Goal: Find specific page/section: Find specific page/section

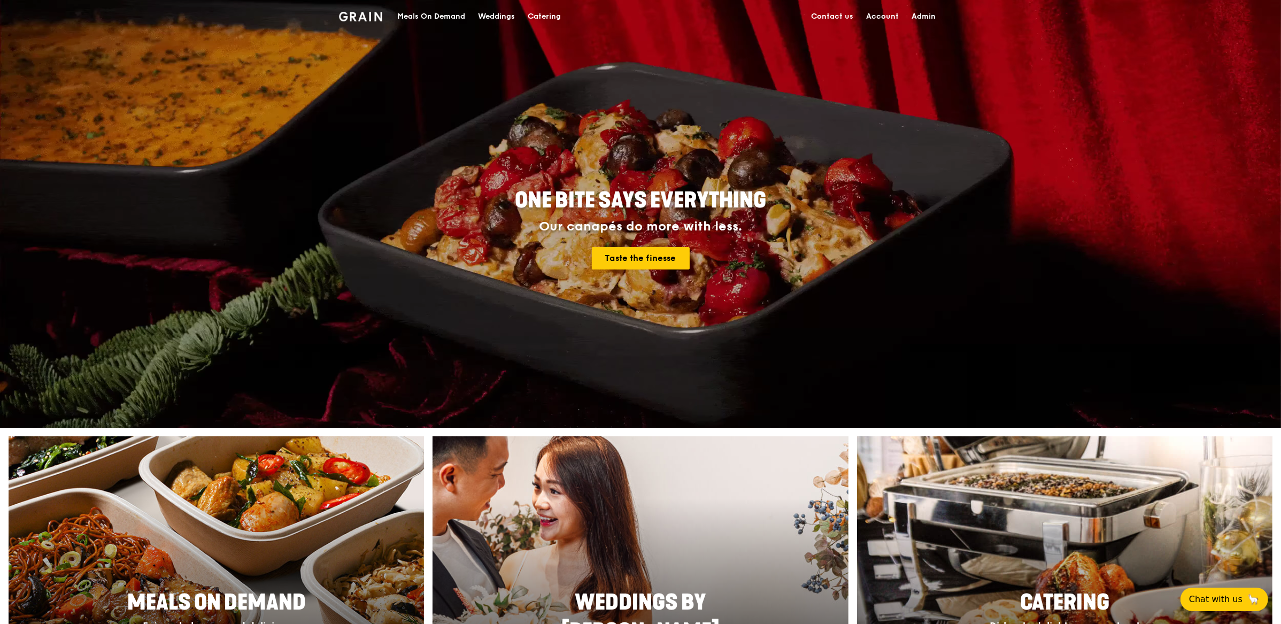
click at [930, 14] on link "Admin" at bounding box center [923, 17] width 37 height 32
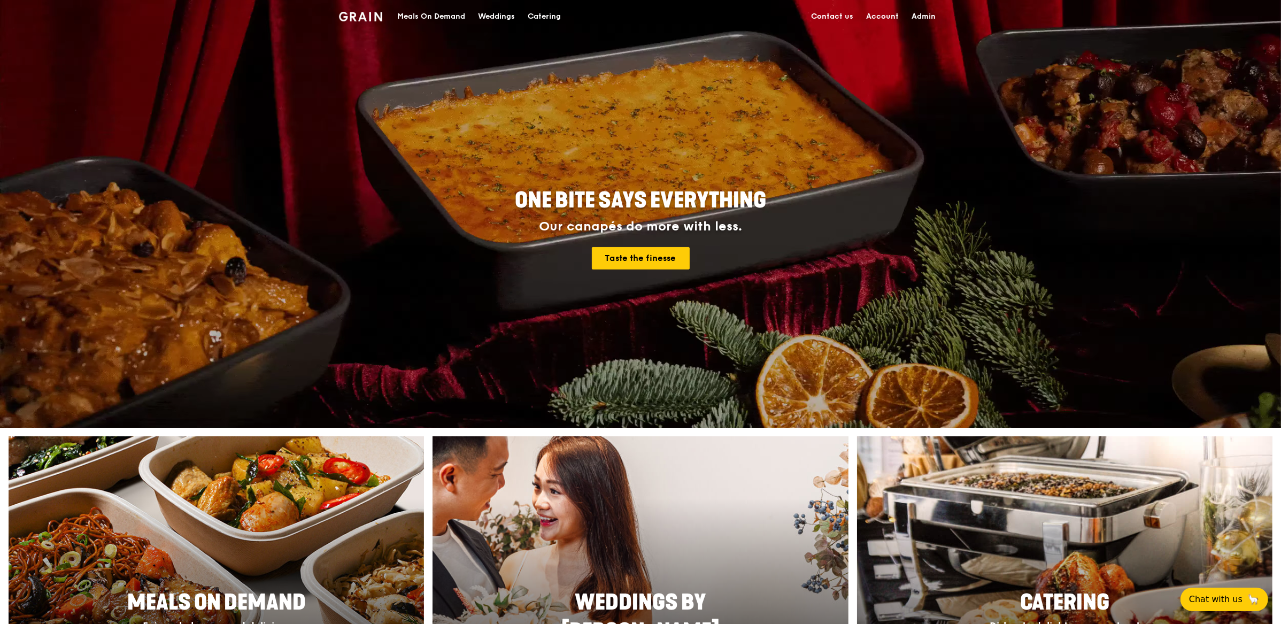
select select "100"
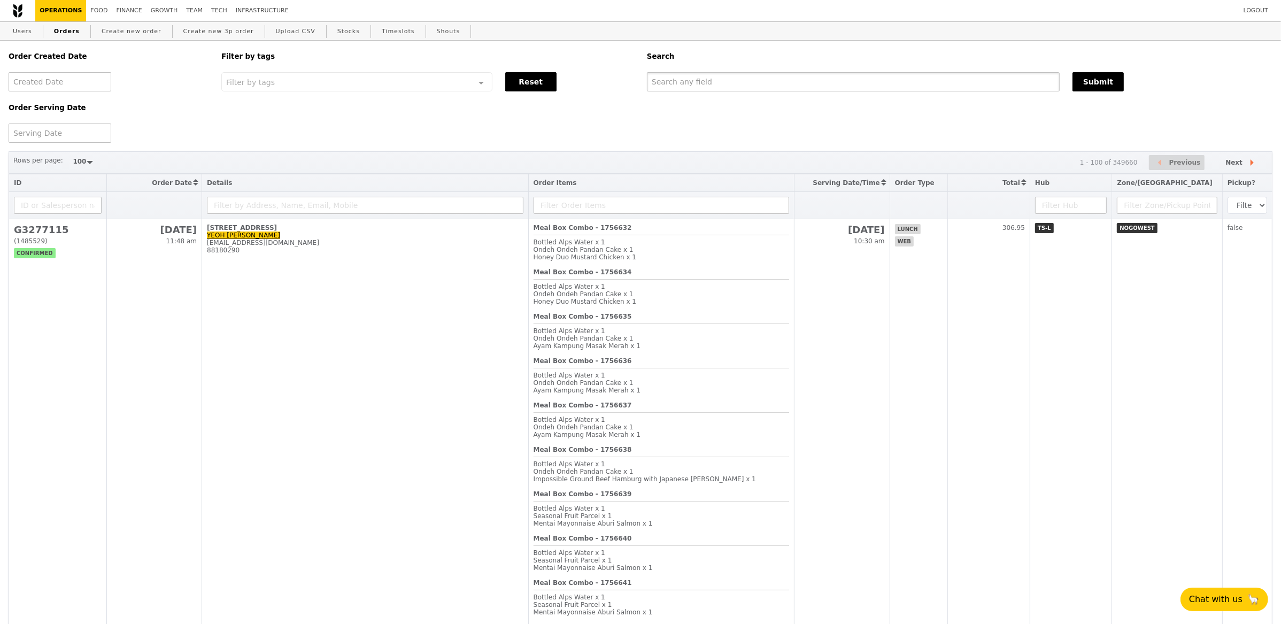
click at [783, 86] on input "text" at bounding box center [853, 81] width 413 height 19
type input "[PERSON_NAME]"
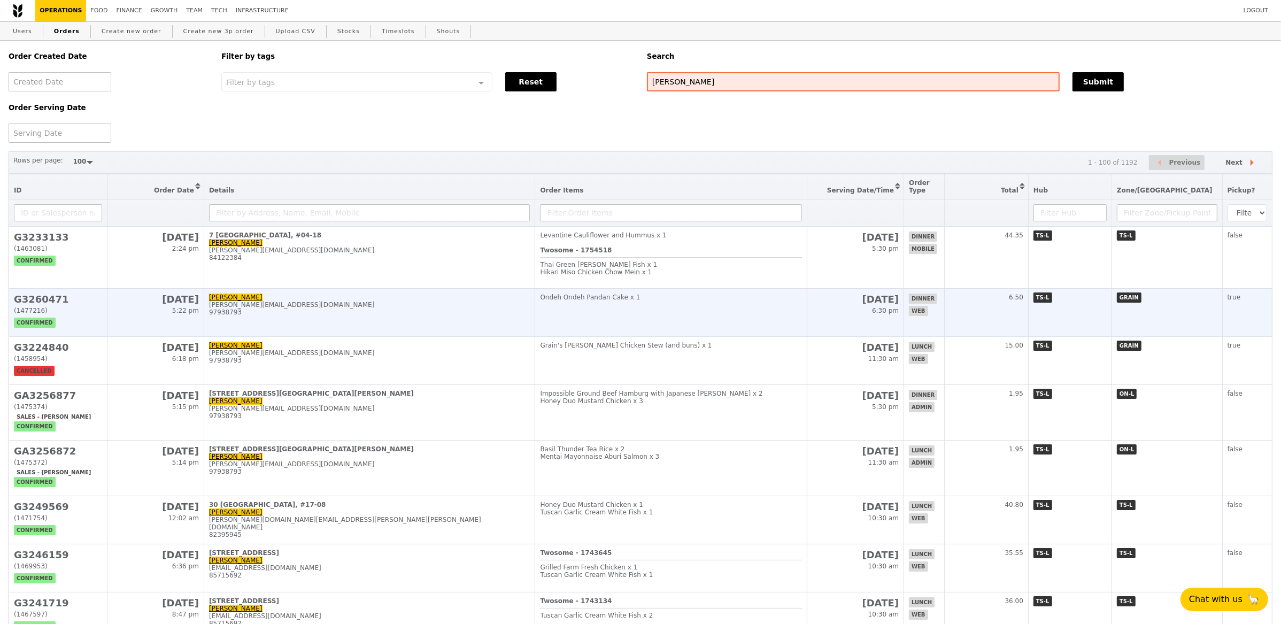
click at [580, 315] on td "Ondeh Ondeh Pandan Cake x 1" at bounding box center [671, 313] width 272 height 48
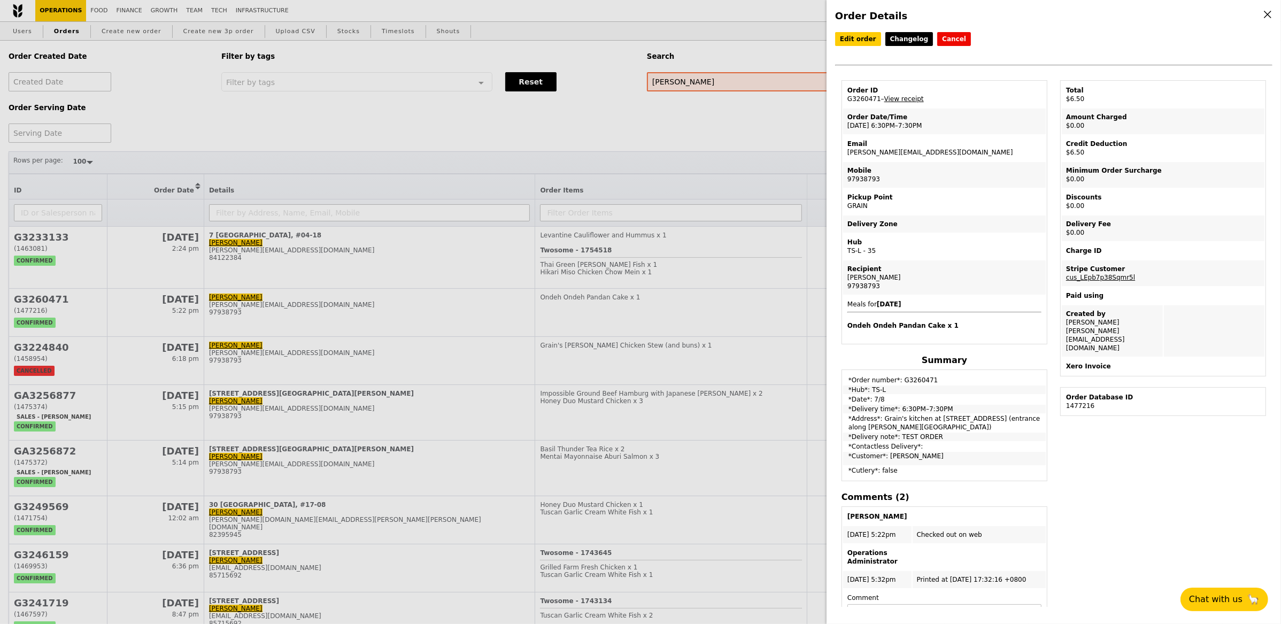
click at [375, 357] on div "Order Details Edit order Changelog Cancel Order ID G3260471 – View receipt Orde…" at bounding box center [640, 312] width 1281 height 624
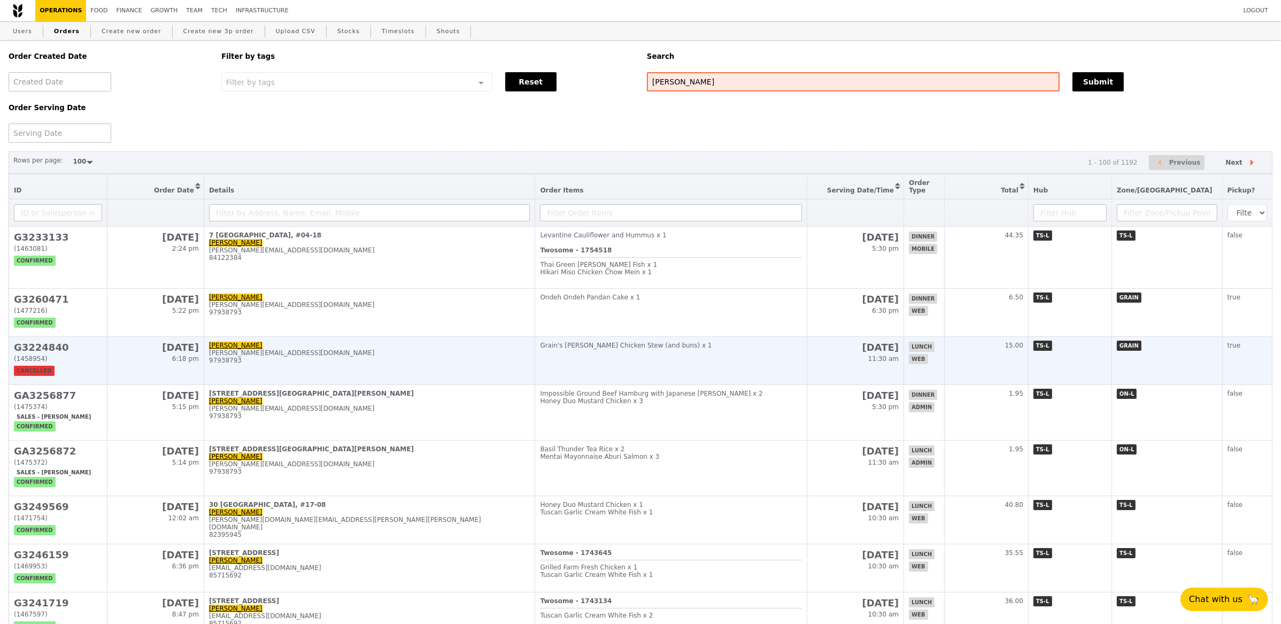
click at [377, 361] on div "97938793" at bounding box center [369, 360] width 321 height 7
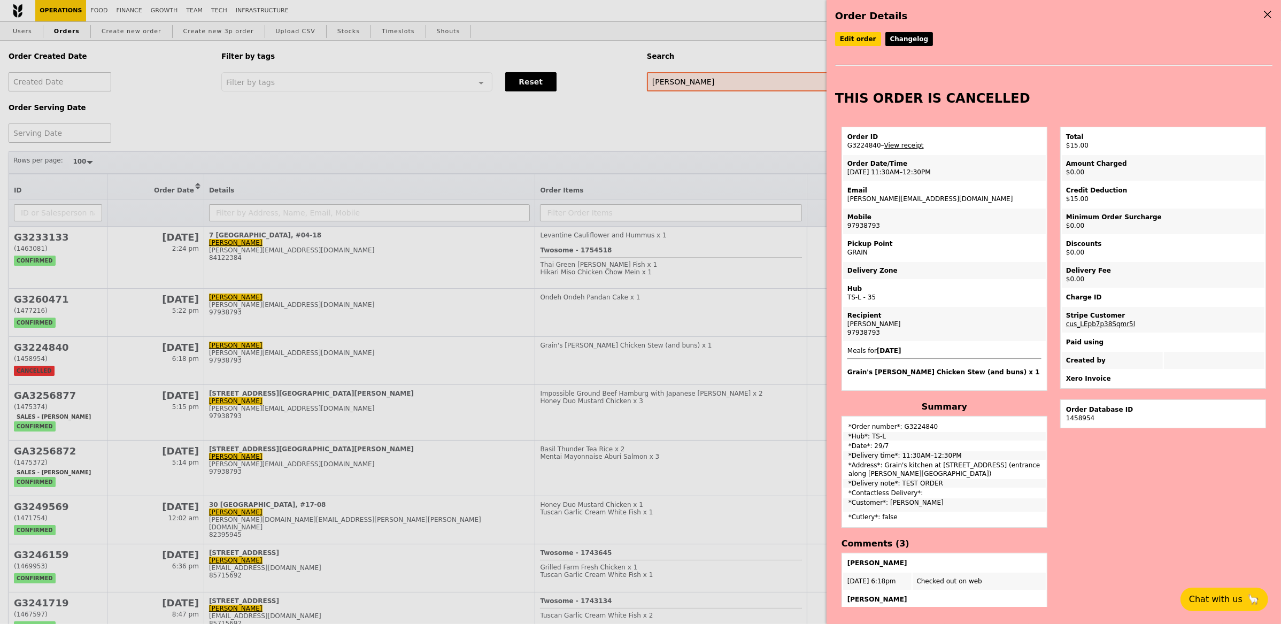
click at [411, 418] on div "Order Details Edit order Changelog THIS ORDER IS CANCELLED Order ID G3224840 – …" at bounding box center [640, 312] width 1281 height 624
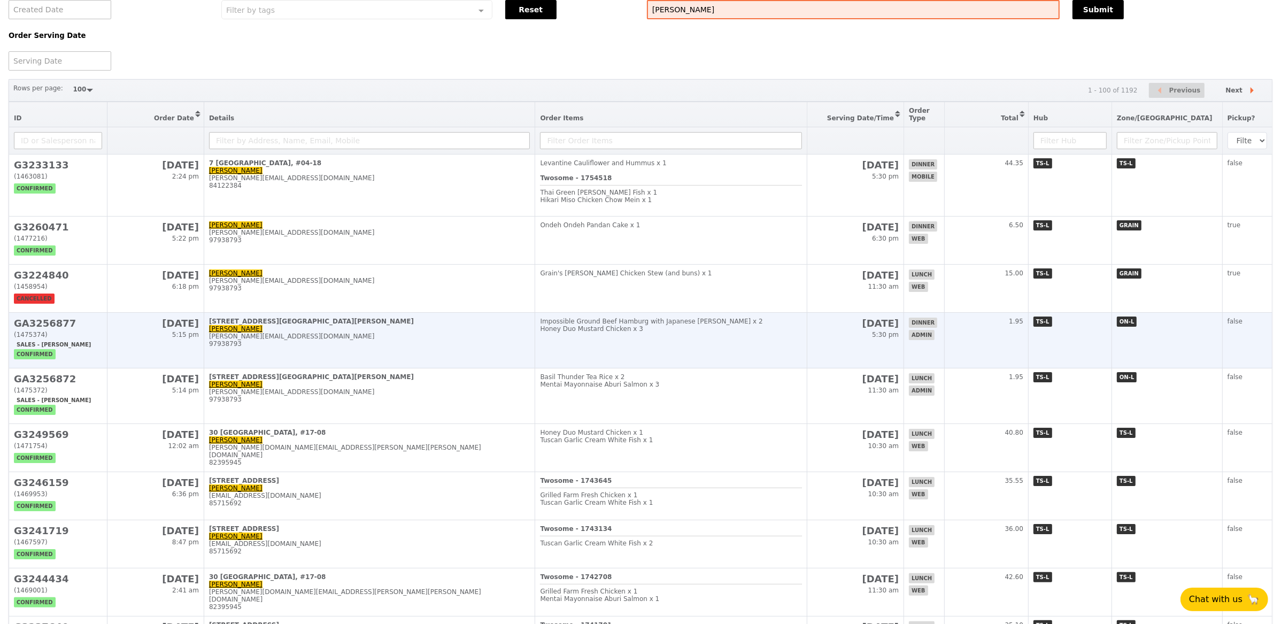
scroll to position [76, 0]
